Goal: Task Accomplishment & Management: Manage account settings

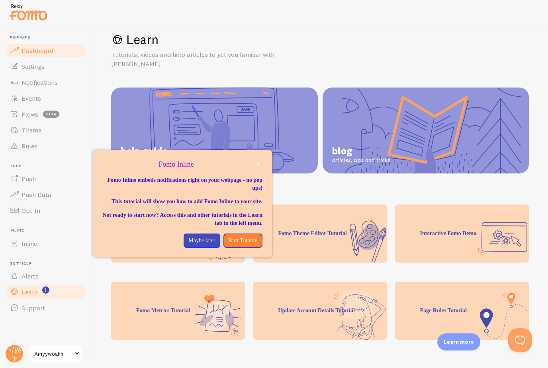
click at [41, 50] on span "Dashboard" at bounding box center [37, 51] width 32 height 8
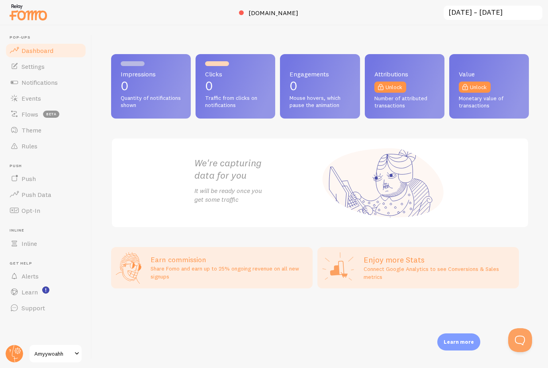
click at [47, 356] on span "Amyywoahh" at bounding box center [53, 354] width 38 height 10
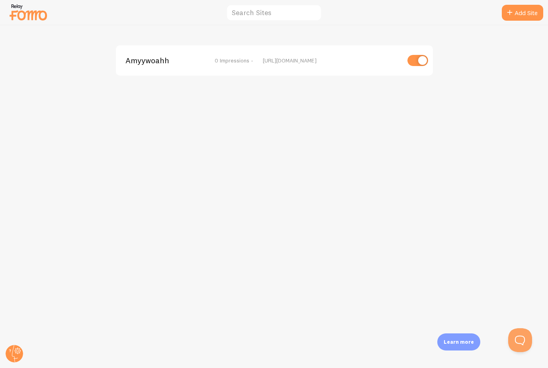
click at [243, 64] on div "Amyywoahh 0 Impressions - https://amyywoahh.com" at bounding box center [274, 60] width 317 height 30
click at [252, 56] on div "Amyywoahh 0 Impressions - https://amyywoahh.com" at bounding box center [274, 60] width 317 height 30
click at [14, 355] on circle at bounding box center [15, 354] width 18 height 18
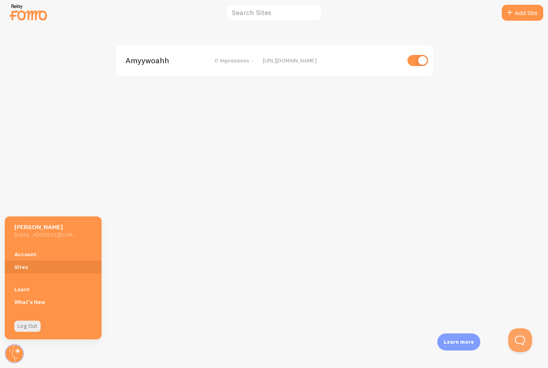
click at [33, 204] on div "Amyywoahh 0 Impressions - https://amyywoahh.com" at bounding box center [273, 196] width 547 height 343
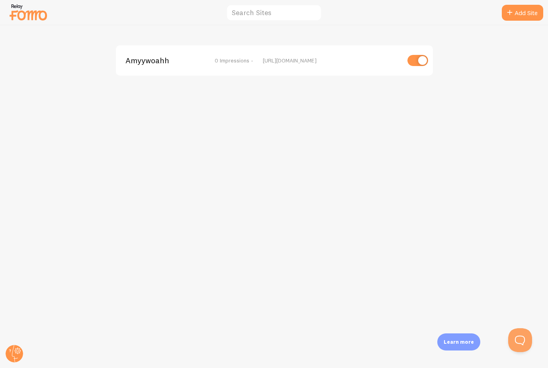
click at [40, 21] on img at bounding box center [28, 12] width 40 height 20
click at [38, 18] on img at bounding box center [28, 12] width 40 height 20
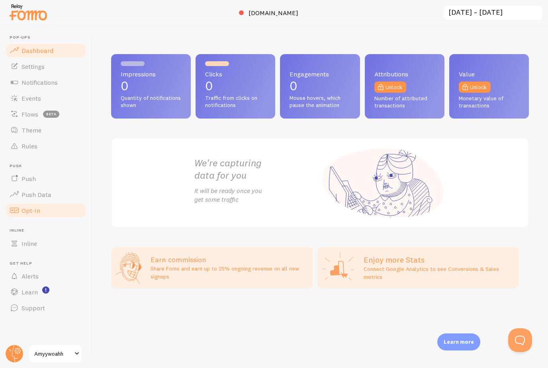
click at [36, 208] on span "Opt-In" at bounding box center [30, 211] width 19 height 8
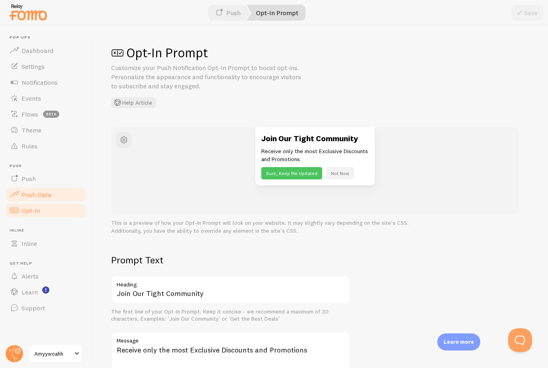
click at [31, 194] on span "Push Data" at bounding box center [36, 195] width 30 height 8
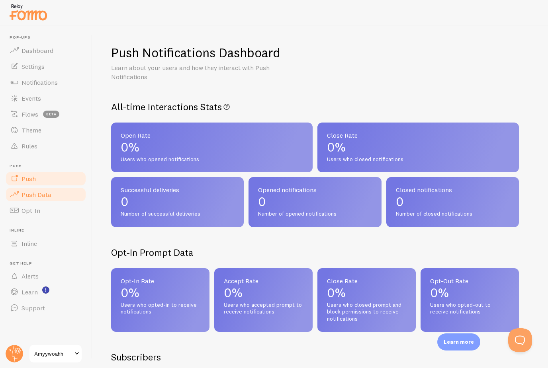
click at [29, 181] on span "Push" at bounding box center [28, 179] width 14 height 8
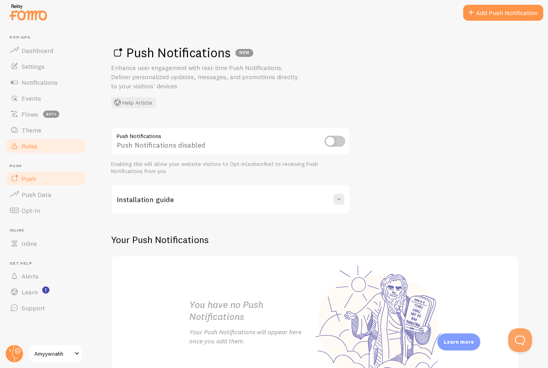
click at [30, 150] on link "Rules" at bounding box center [46, 146] width 82 height 16
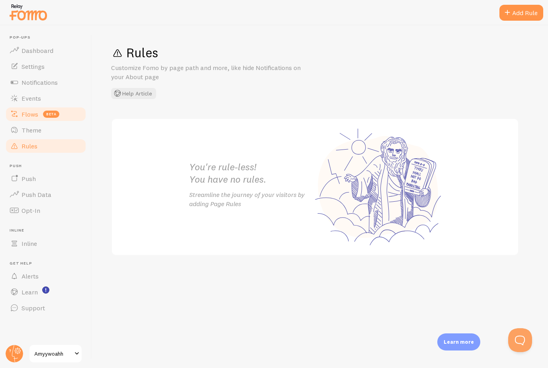
click at [37, 119] on link "Flows beta" at bounding box center [46, 114] width 82 height 16
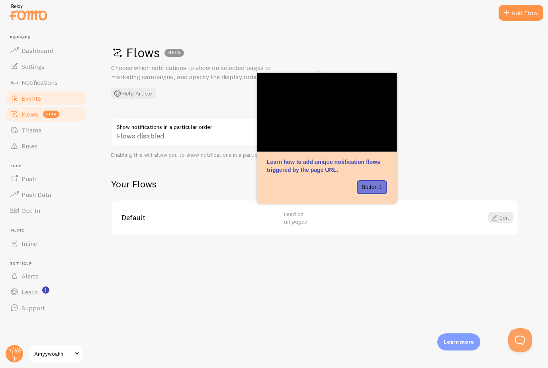
click at [31, 100] on span "Events" at bounding box center [31, 98] width 20 height 8
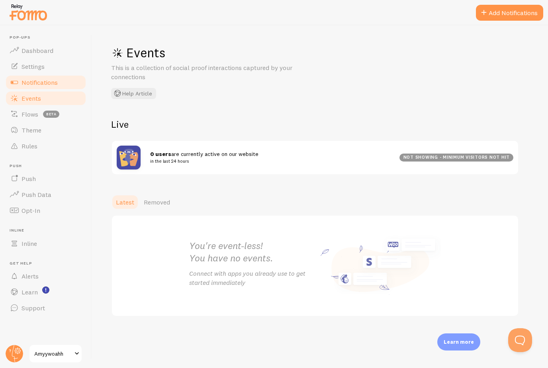
click at [29, 82] on span "Notifications" at bounding box center [39, 82] width 36 height 8
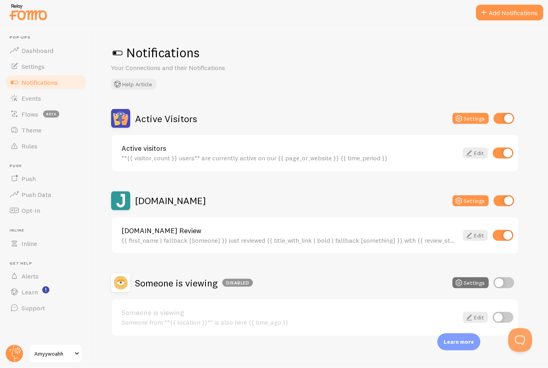
scroll to position [25, 0]
click at [478, 277] on button "Settings" at bounding box center [470, 282] width 36 height 11
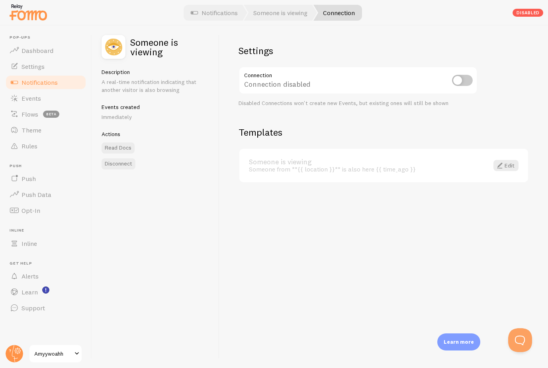
click at [482, 173] on div "Someone is viewing Someone from **{{ location }}** is also here {{ time_ago }} …" at bounding box center [383, 166] width 289 height 34
click at [507, 168] on link "Edit" at bounding box center [505, 165] width 25 height 11
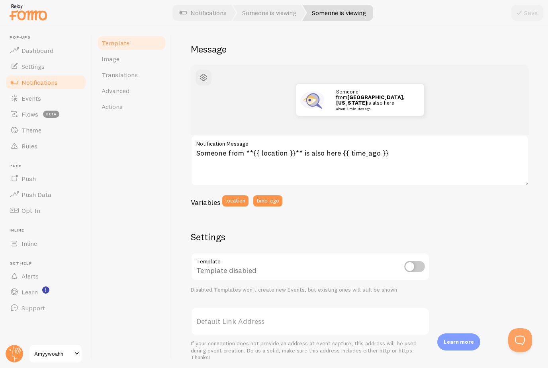
scroll to position [62, 0]
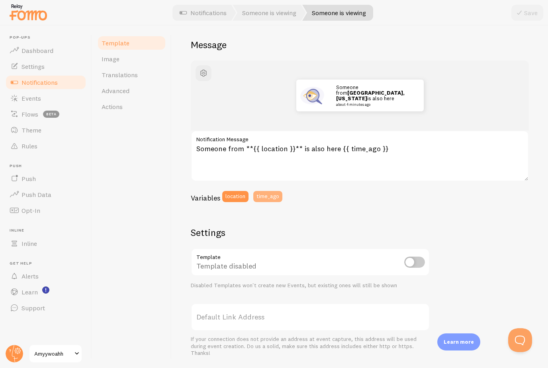
click at [265, 198] on button "time_ago" at bounding box center [267, 196] width 29 height 11
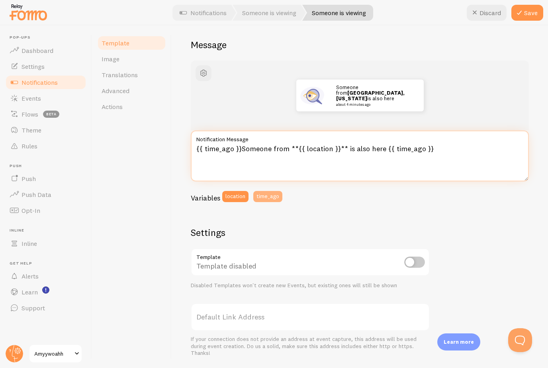
scroll to position [25, 0]
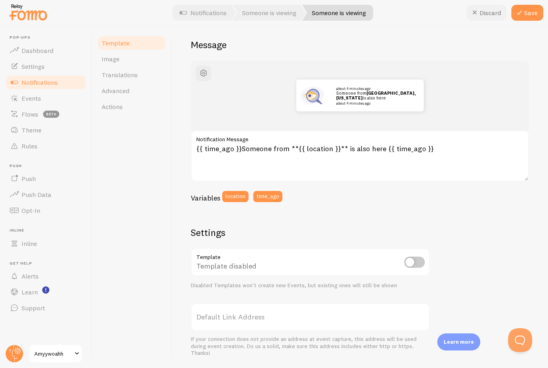
click at [488, 10] on button "Discard" at bounding box center [486, 13] width 40 height 16
type textarea "Someone from **{{ location }}** is also here {{ time_ago }}"
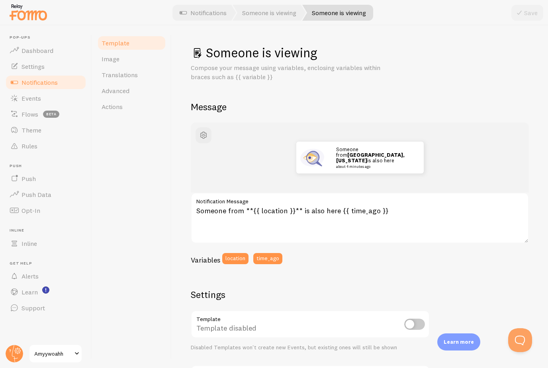
scroll to position [0, 0]
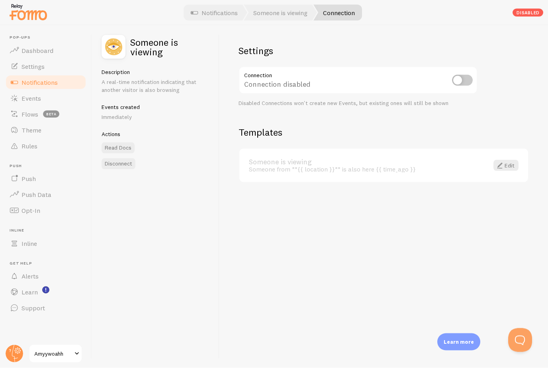
scroll to position [2, 0]
click at [48, 69] on link "Settings" at bounding box center [46, 67] width 82 height 16
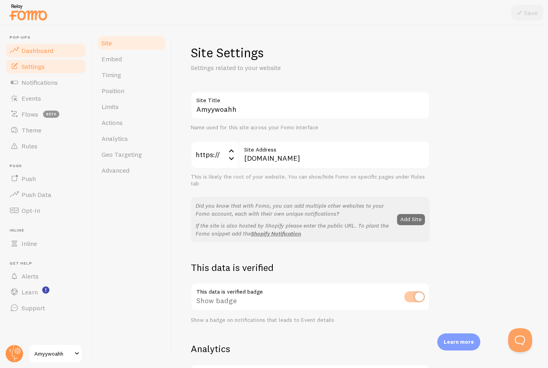
click at [49, 56] on link "Dashboard" at bounding box center [46, 51] width 82 height 16
